Goal: Information Seeking & Learning: Understand process/instructions

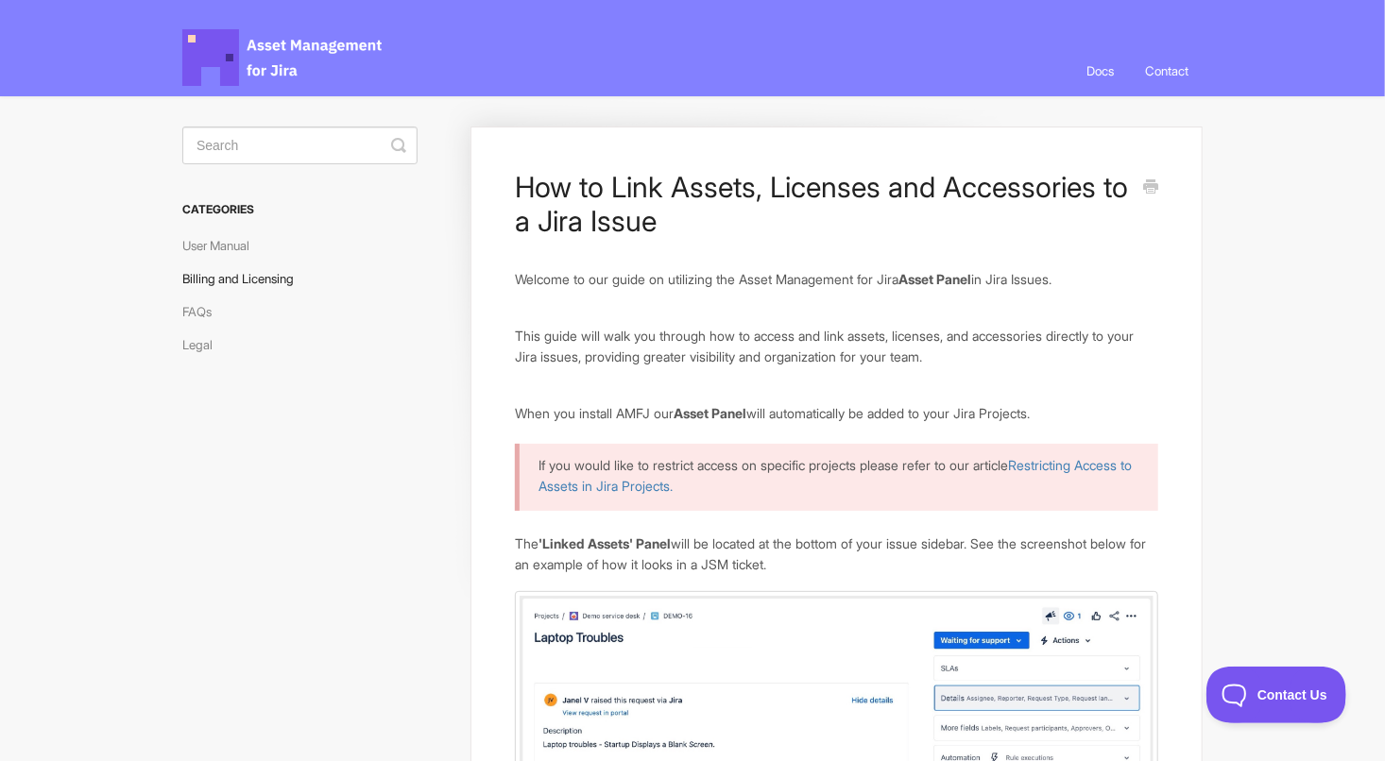
click at [308, 281] on link "Billing and Licensing" at bounding box center [245, 279] width 126 height 30
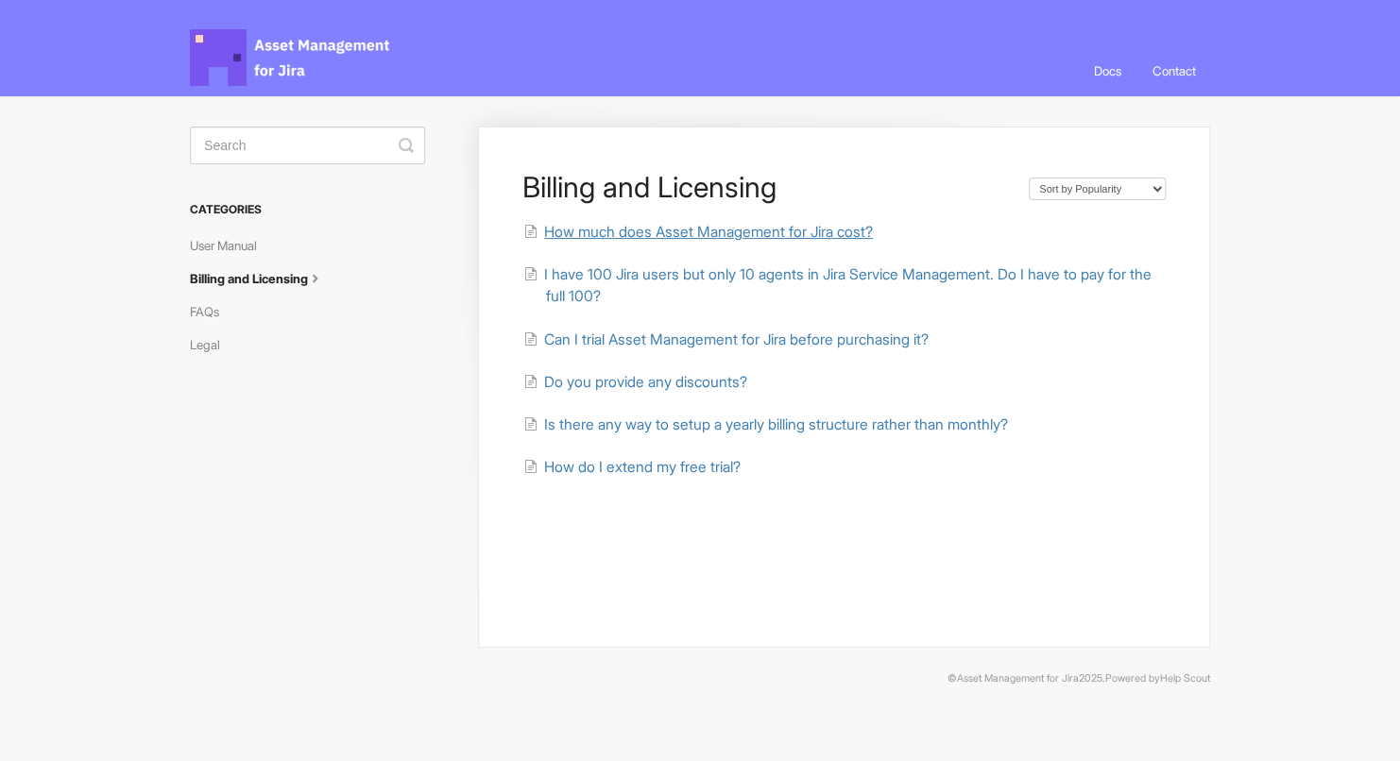
click at [775, 229] on span "How much does Asset Management for Jira cost?" at bounding box center [708, 232] width 329 height 18
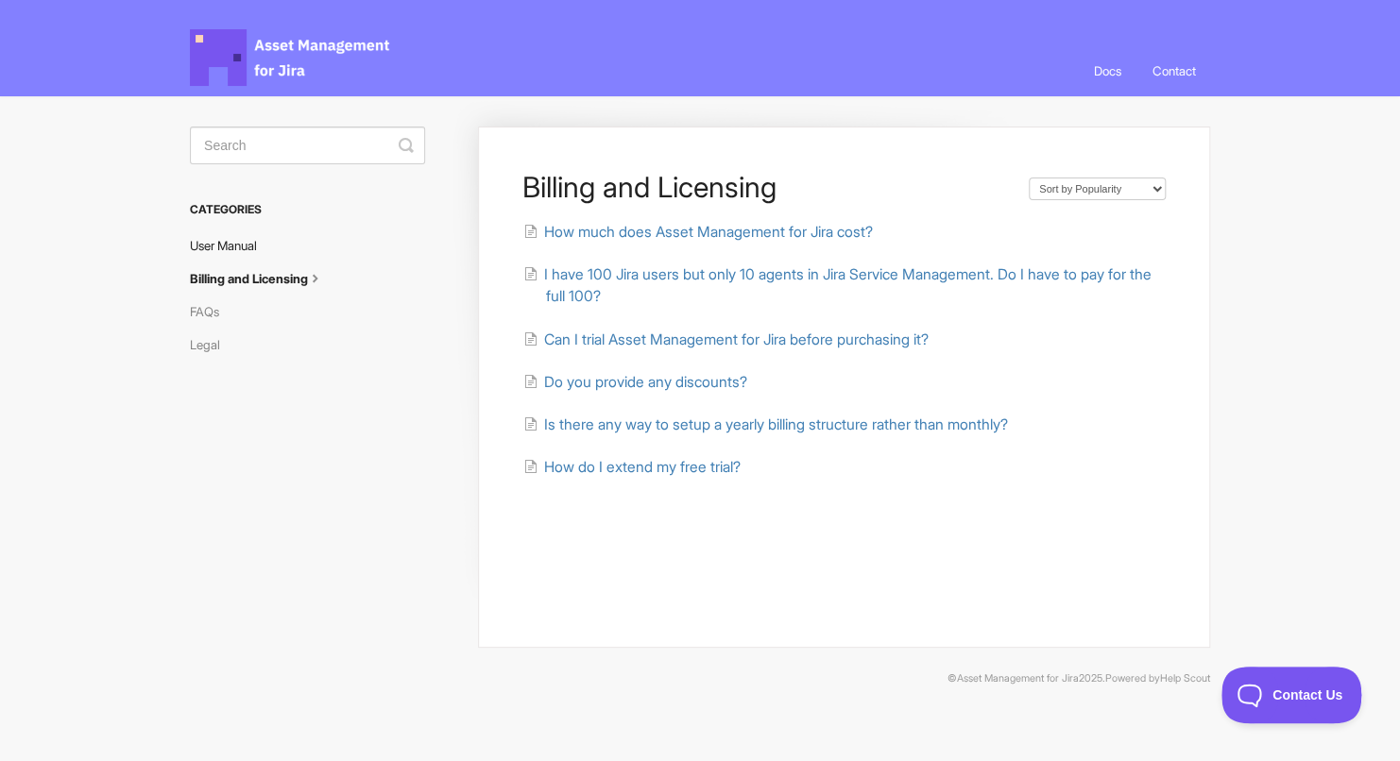
click at [227, 254] on link "User Manual" at bounding box center [230, 246] width 81 height 30
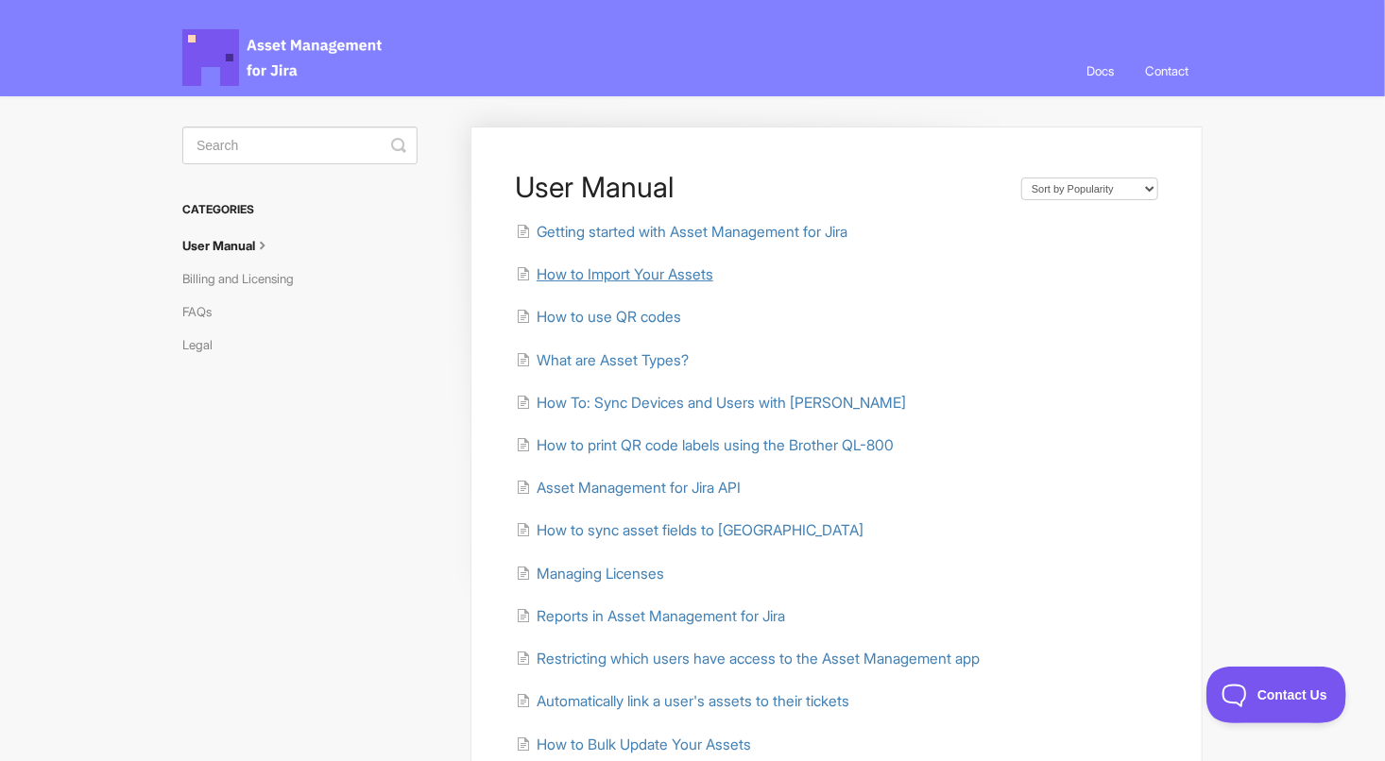
click at [647, 270] on span "How to Import Your Assets" at bounding box center [625, 274] width 177 height 18
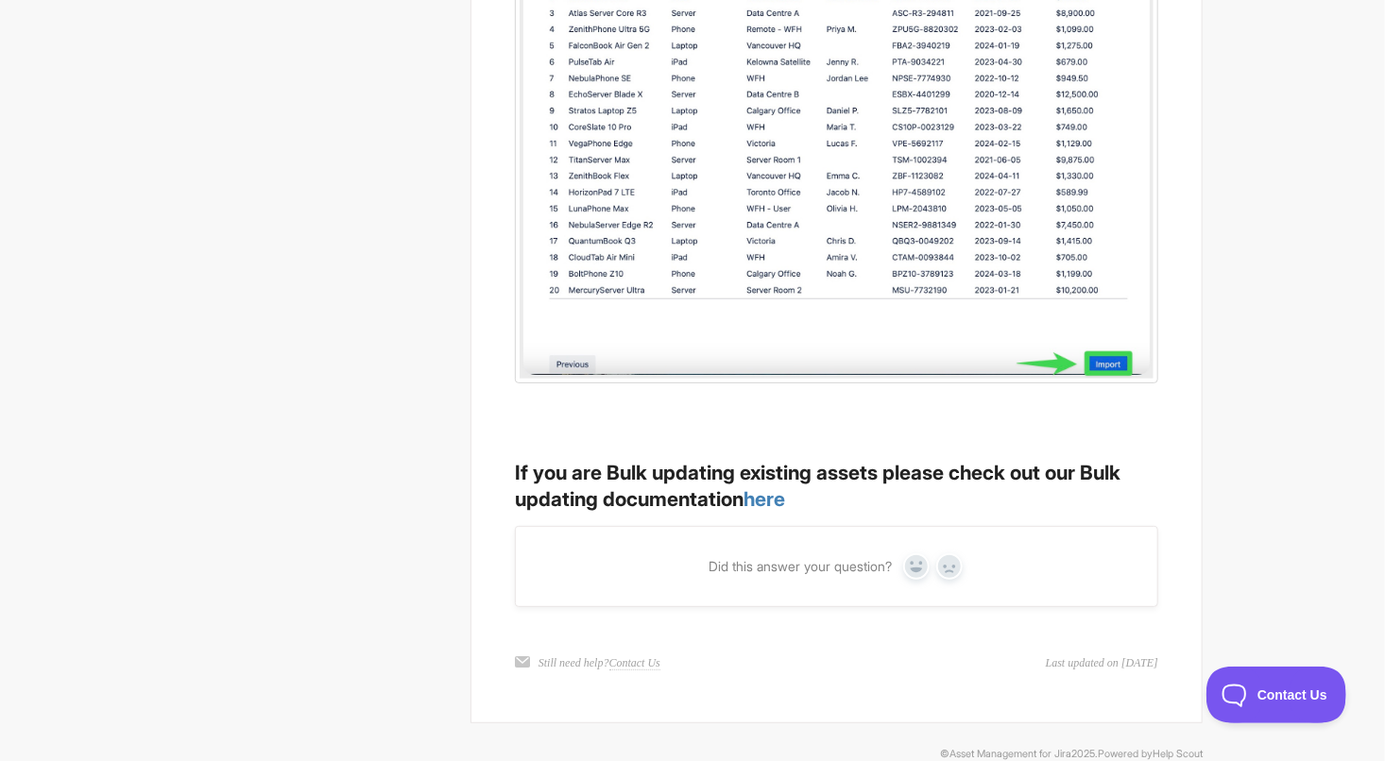
scroll to position [3542, 0]
